Goal: Transaction & Acquisition: Book appointment/travel/reservation

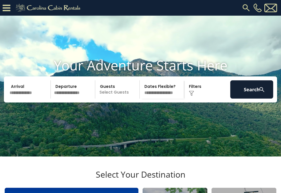
click at [18, 98] on input "text" at bounding box center [29, 89] width 43 height 18
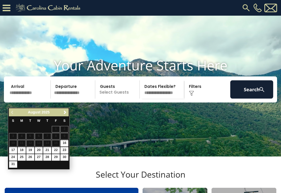
click at [61, 112] on div "Previous Next August 2025" at bounding box center [39, 112] width 60 height 8
click at [63, 111] on span "Next" at bounding box center [65, 112] width 4 height 4
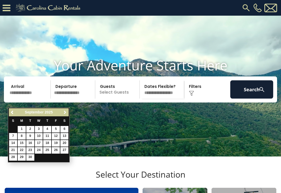
click at [63, 111] on span "Next" at bounding box center [65, 112] width 4 height 4
click at [47, 129] on link "2" at bounding box center [47, 129] width 8 height 7
type input "*******"
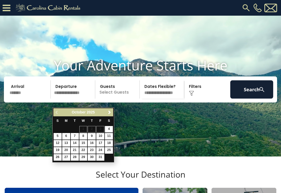
click at [55, 136] on link "5" at bounding box center [58, 136] width 8 height 7
type input "*******"
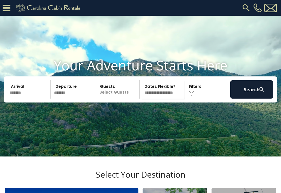
click at [137, 94] on p "Select Guests" at bounding box center [118, 89] width 43 height 18
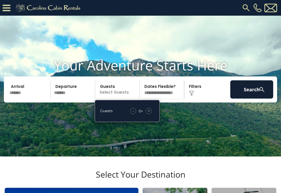
click at [149, 113] on span "+" at bounding box center [149, 110] width 2 height 5
click at [147, 114] on div "+" at bounding box center [149, 111] width 6 height 6
click at [169, 97] on select "**********" at bounding box center [162, 89] width 43 height 18
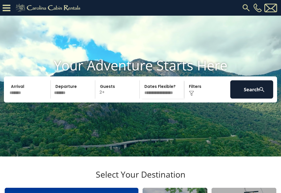
click at [254, 93] on button "Search" at bounding box center [251, 89] width 43 height 18
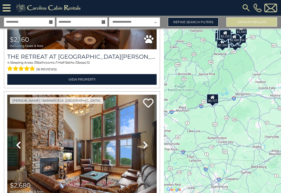
scroll to position [3733, 0]
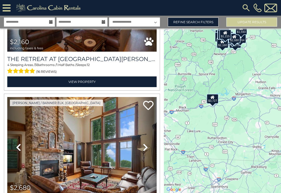
click at [212, 17] on link "Refine Search Filters" at bounding box center [193, 21] width 51 height 9
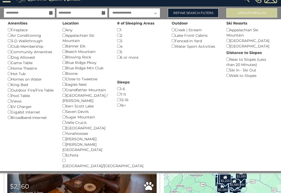
scroll to position [9, 0]
click at [61, 58] on div "Location Any () [GEOGRAPHIC_DATA] () Banner Elk () [GEOGRAPHIC_DATA] () Blowing…" at bounding box center [86, 93] width 55 height 149
click at [59, 56] on div "Location Any () [GEOGRAPHIC_DATA] () Banner Elk () [GEOGRAPHIC_DATA] () Blowing…" at bounding box center [86, 93] width 55 height 149
click at [61, 59] on div "Location Any () [GEOGRAPHIC_DATA] () Banner Elk () [GEOGRAPHIC_DATA] () Blowing…" at bounding box center [86, 93] width 55 height 149
click at [116, 28] on div "# of Sleeping Areas 1 () 2 () 3 () 4 () 5 () 6 or more ()" at bounding box center [140, 39] width 55 height 41
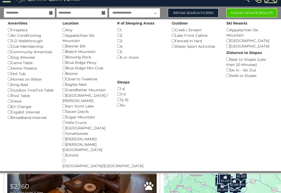
click at [230, 12] on button "Please Update Results" at bounding box center [251, 12] width 51 height 9
